Goal: Check status: Check status

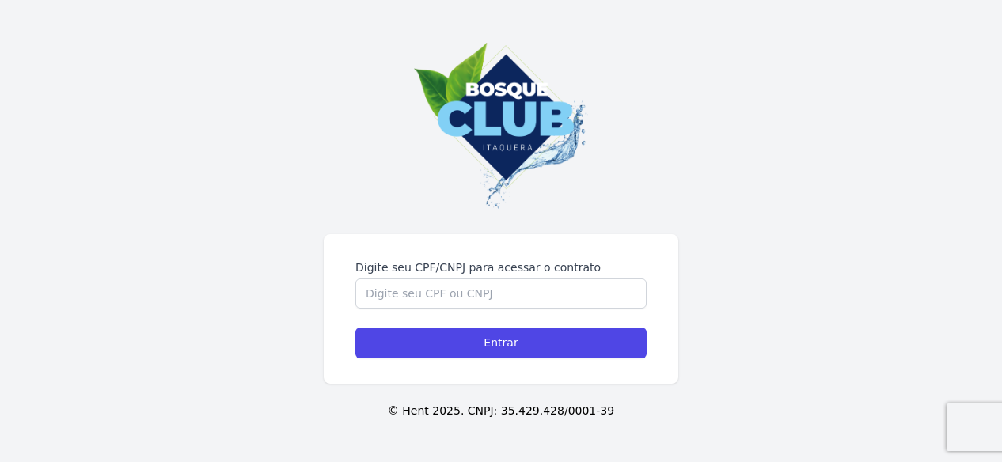
click at [533, 297] on input "Digite seu CPF/CNPJ para acessar o contrato" at bounding box center [500, 294] width 291 height 30
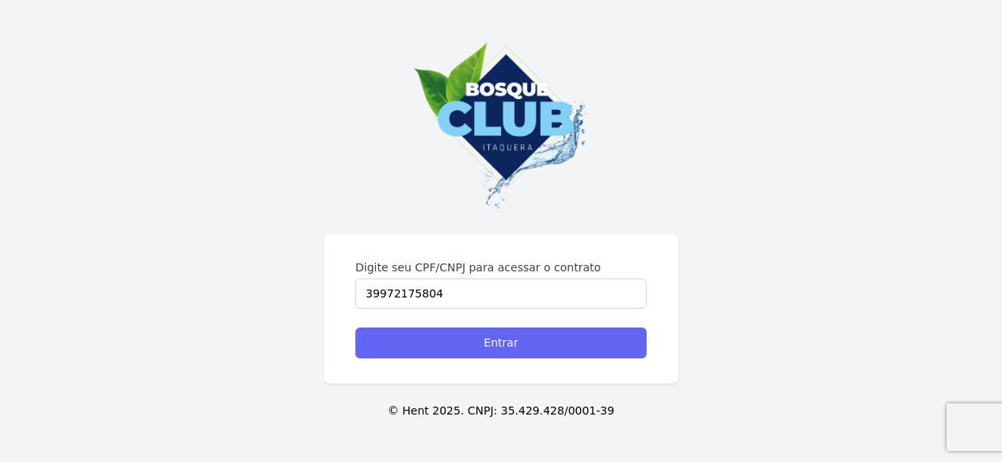
type input "39972175804"
click at [527, 338] on input "Entrar" at bounding box center [500, 343] width 291 height 31
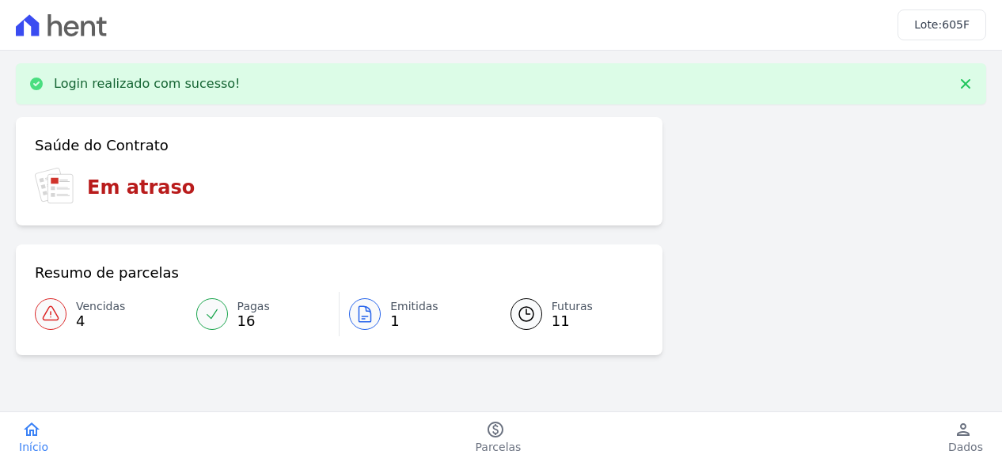
click at [109, 306] on span "Vencidas" at bounding box center [100, 306] width 49 height 17
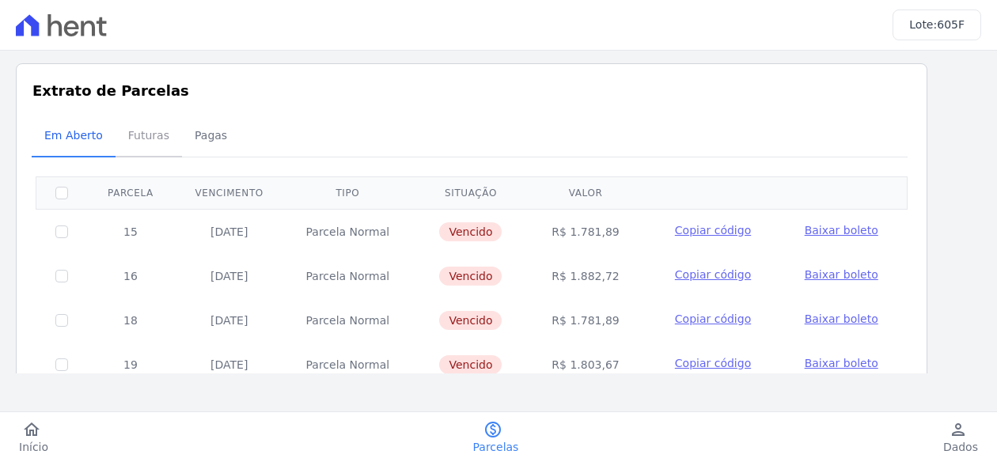
click at [122, 131] on span "Futuras" at bounding box center [149, 135] width 60 height 32
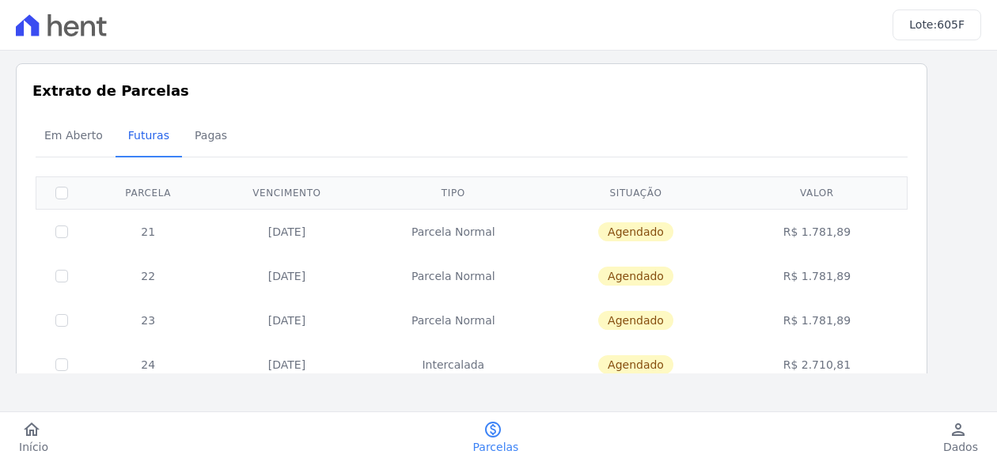
click at [137, 132] on span "Futuras" at bounding box center [149, 135] width 60 height 32
click at [94, 129] on span "Em Aberto" at bounding box center [74, 135] width 78 height 32
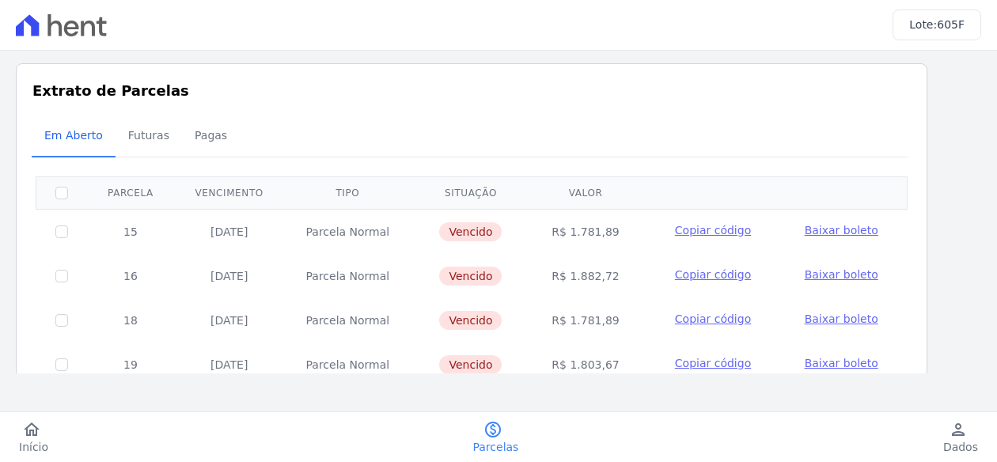
click at [199, 159] on div "0 selecionada(s) Exibindo todos(as) os(as) 5 parcelas Parcela Vencimento Tipo S…" at bounding box center [472, 315] width 872 height 316
click at [207, 148] on span "Pagas" at bounding box center [210, 135] width 51 height 32
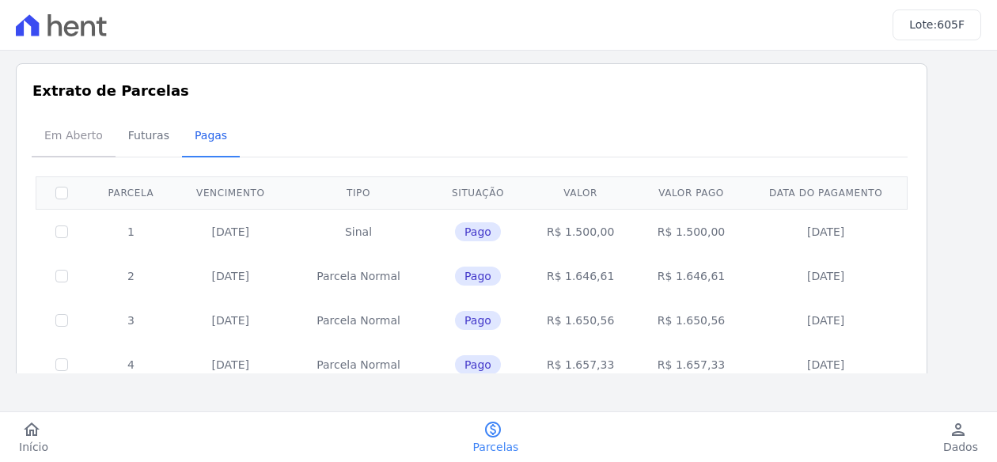
click at [63, 135] on span "Em Aberto" at bounding box center [74, 135] width 78 height 32
